Goal: Contribute content

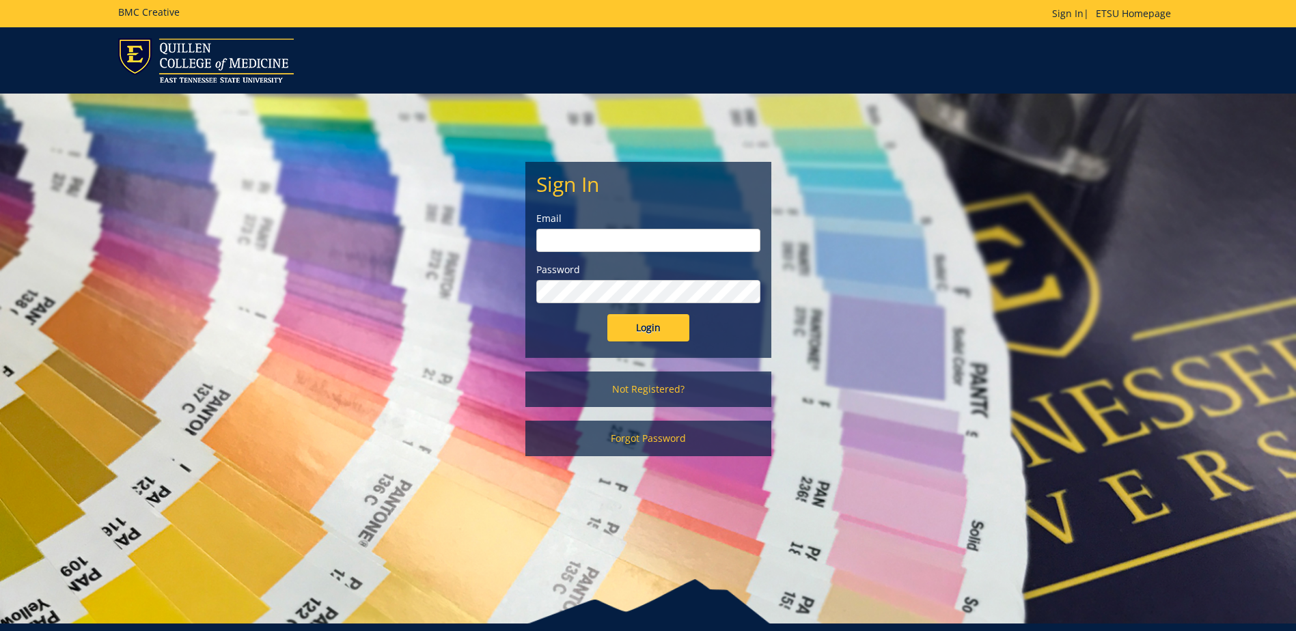
type input "[EMAIL_ADDRESS][DOMAIN_NAME]"
click at [664, 324] on input "Login" at bounding box center [648, 327] width 82 height 27
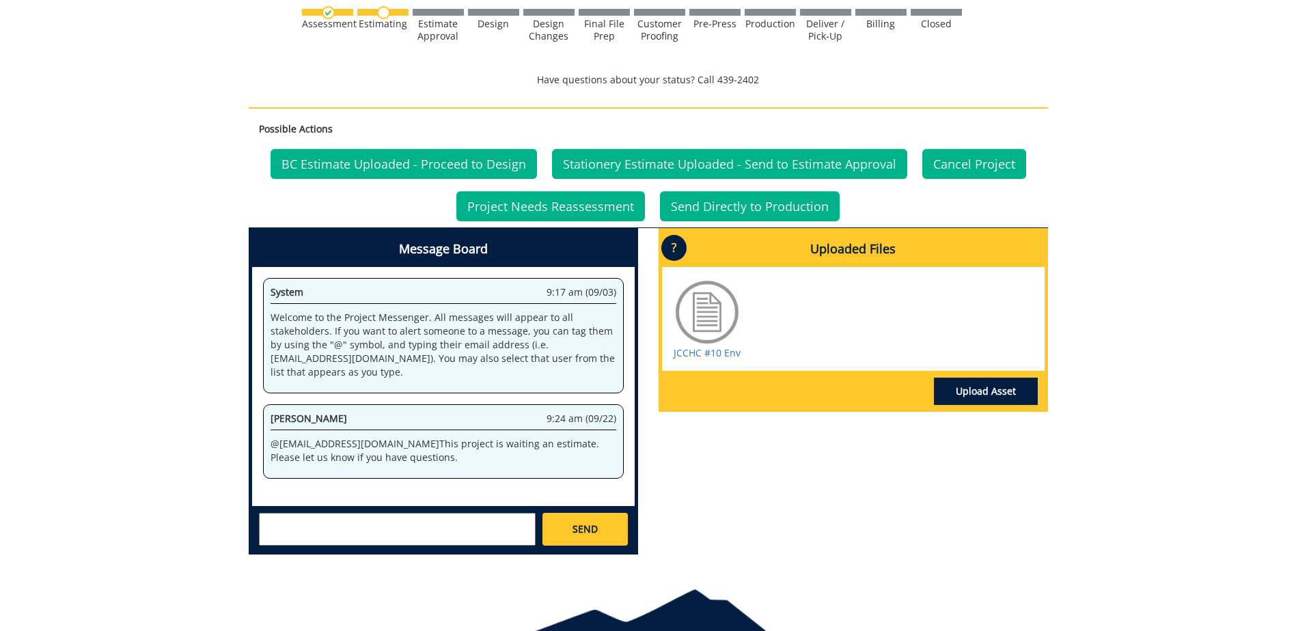
scroll to position [546, 0]
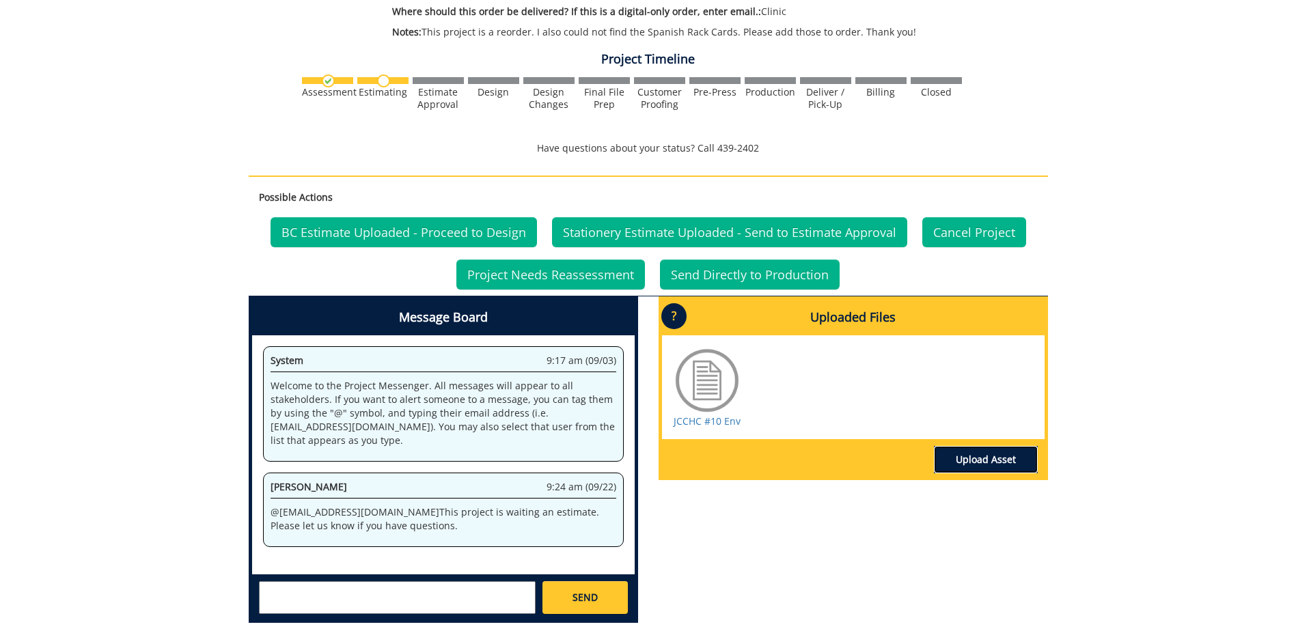
click at [977, 458] on link "Upload Asset" at bounding box center [986, 459] width 104 height 27
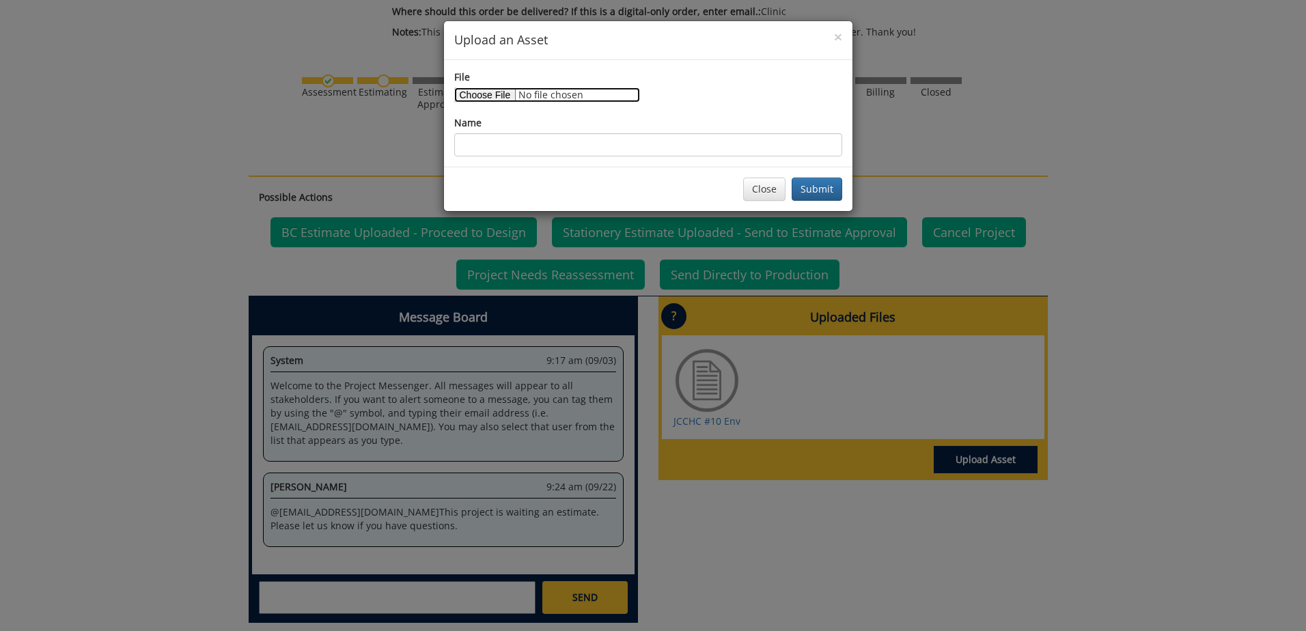
click at [488, 92] on input "File" at bounding box center [547, 94] width 186 height 15
type input "C:\fakepath\EST 562.pdf"
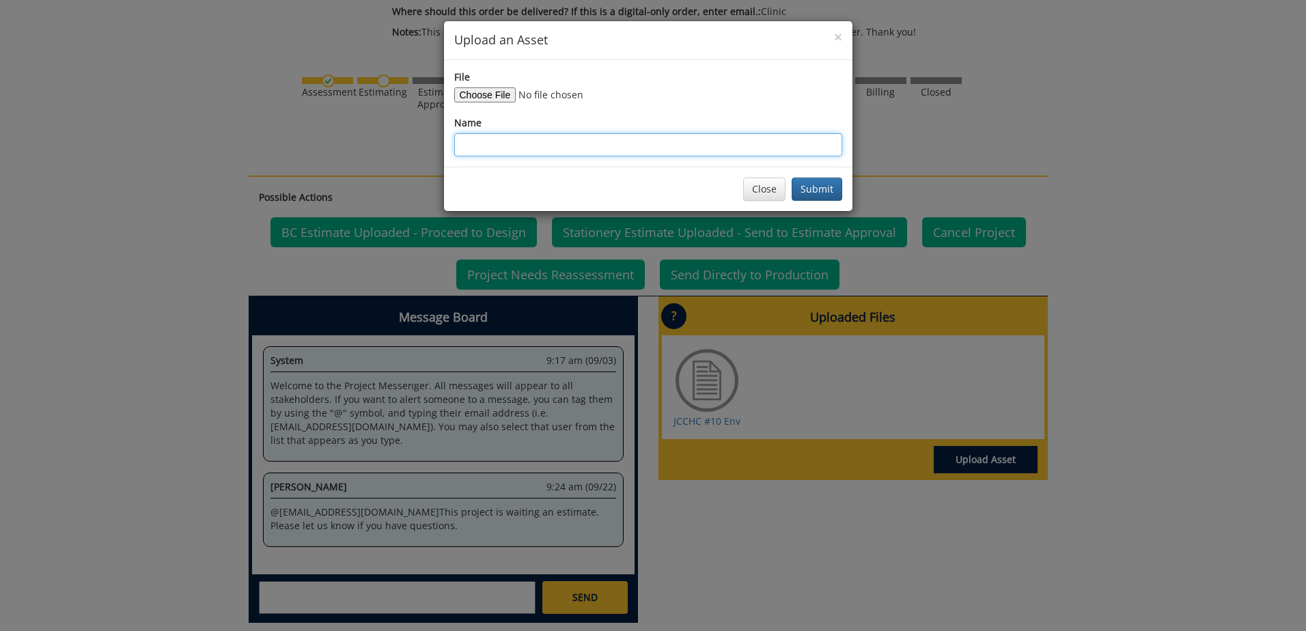
click at [492, 143] on input "Name" at bounding box center [648, 144] width 388 height 23
type input "EST 562"
click at [820, 189] on button "Submit" at bounding box center [817, 189] width 51 height 23
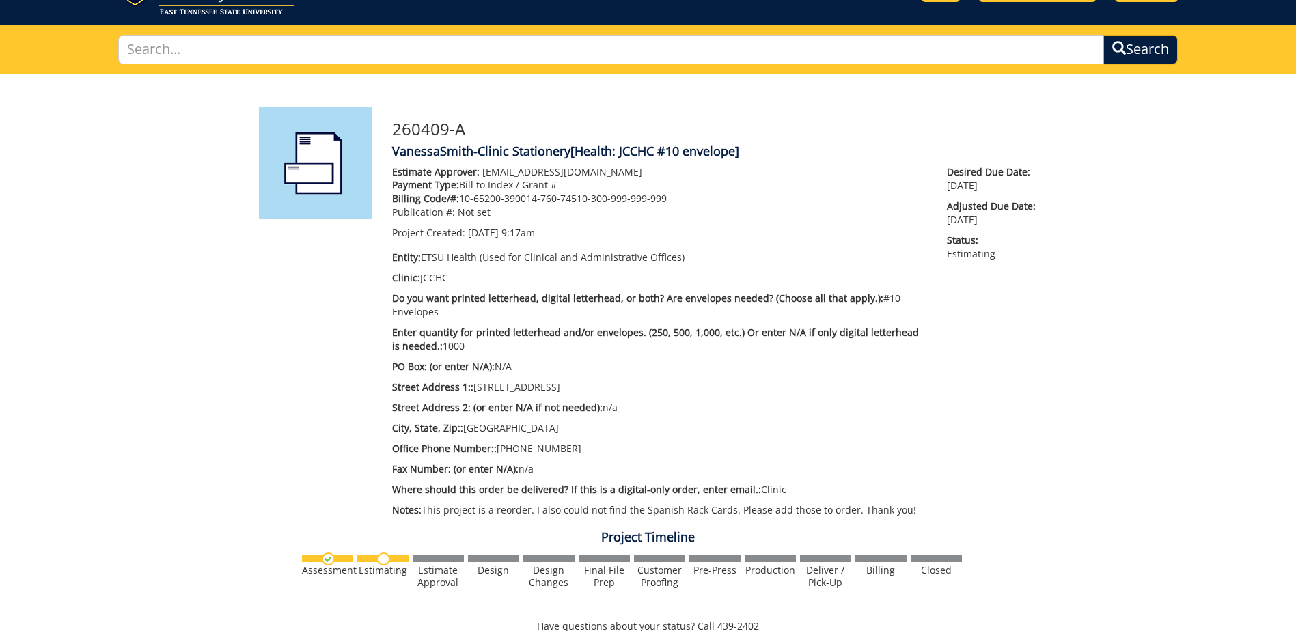
scroll to position [0, 0]
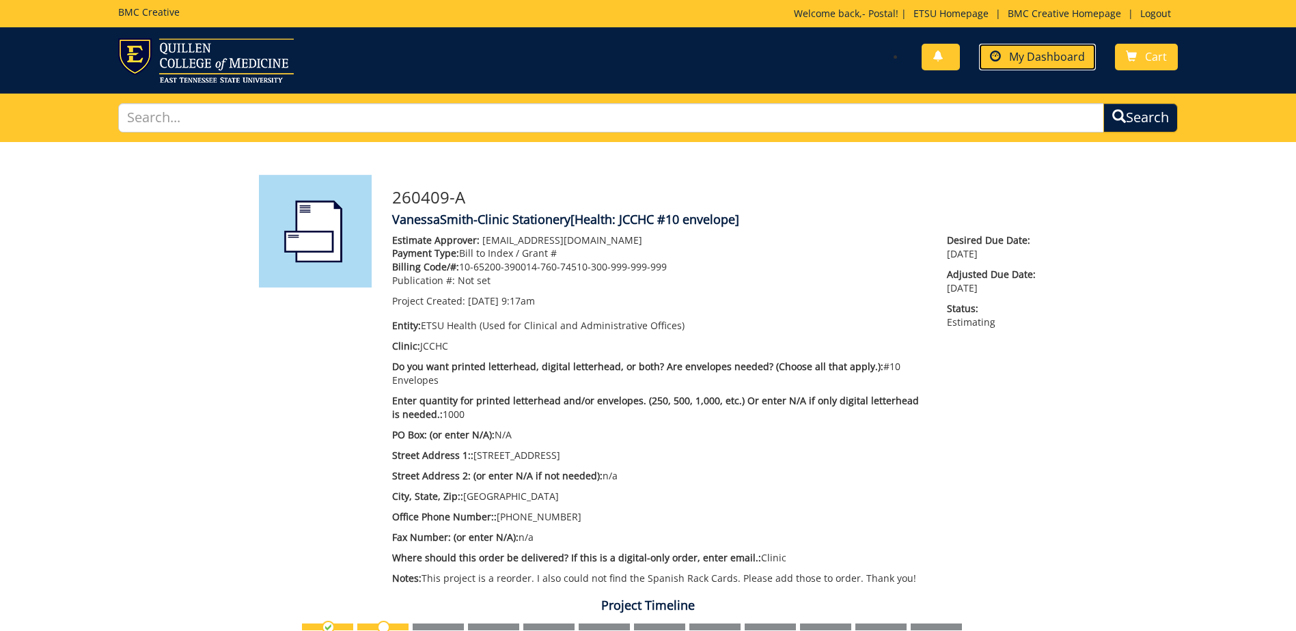
click at [1024, 59] on span "My Dashboard" at bounding box center [1047, 56] width 76 height 15
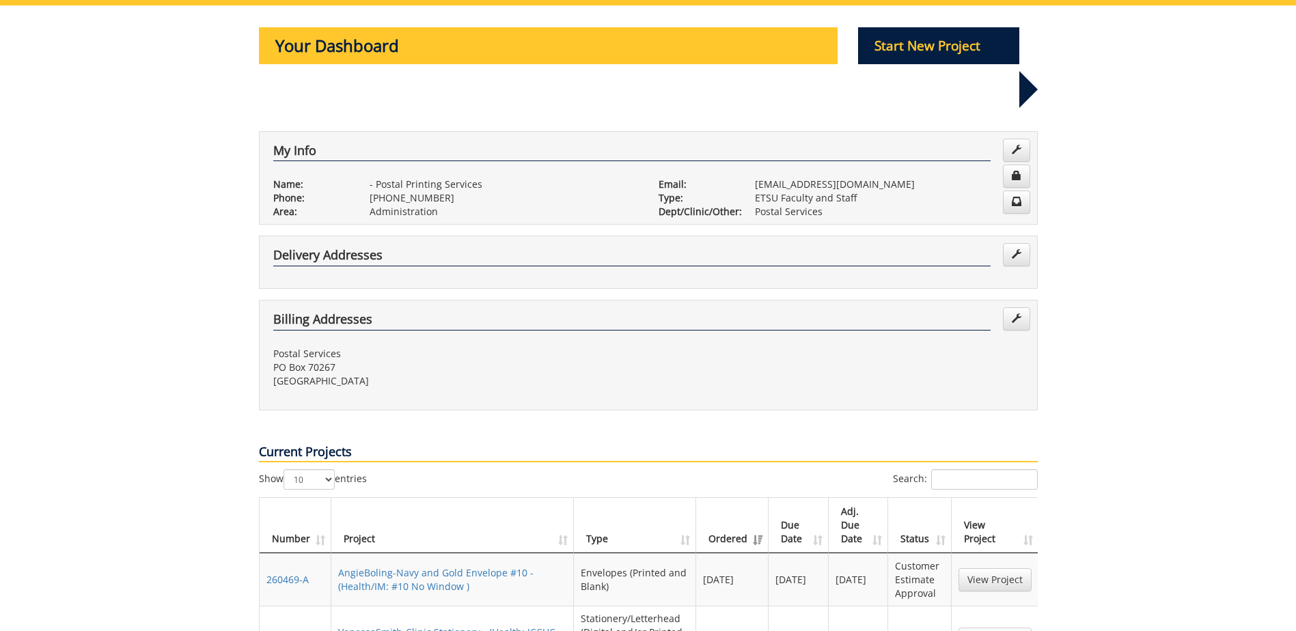
scroll to position [205, 0]
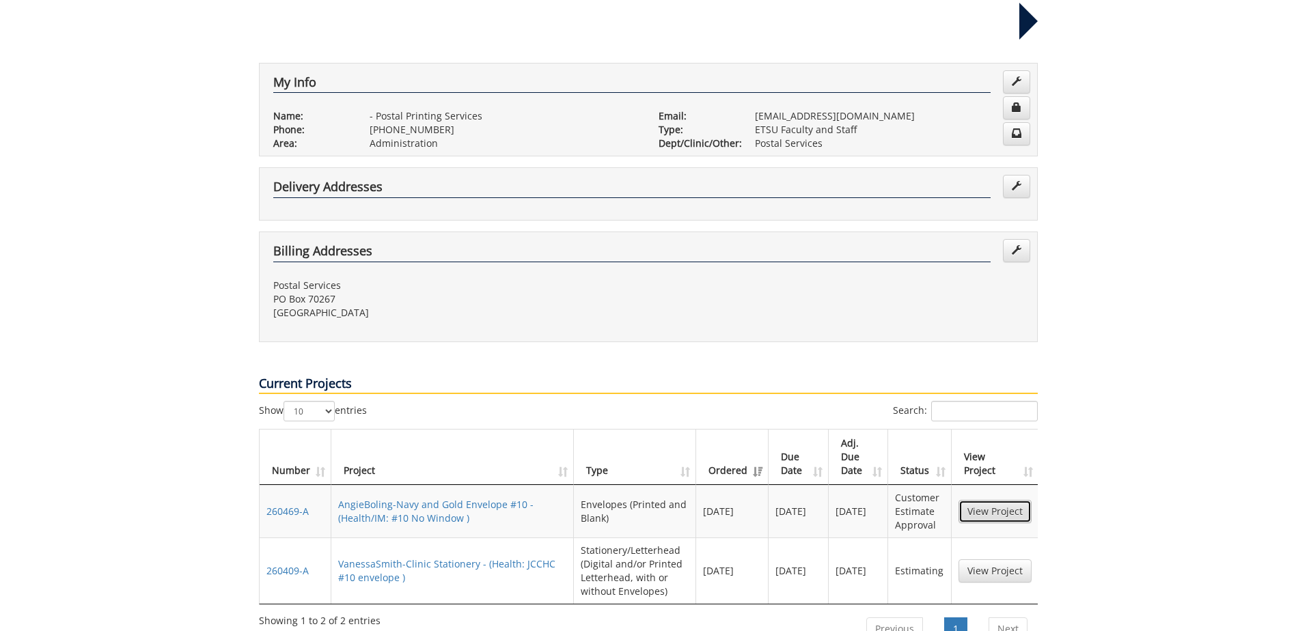
click at [988, 500] on link "View Project" at bounding box center [994, 511] width 73 height 23
